Goal: Transaction & Acquisition: Purchase product/service

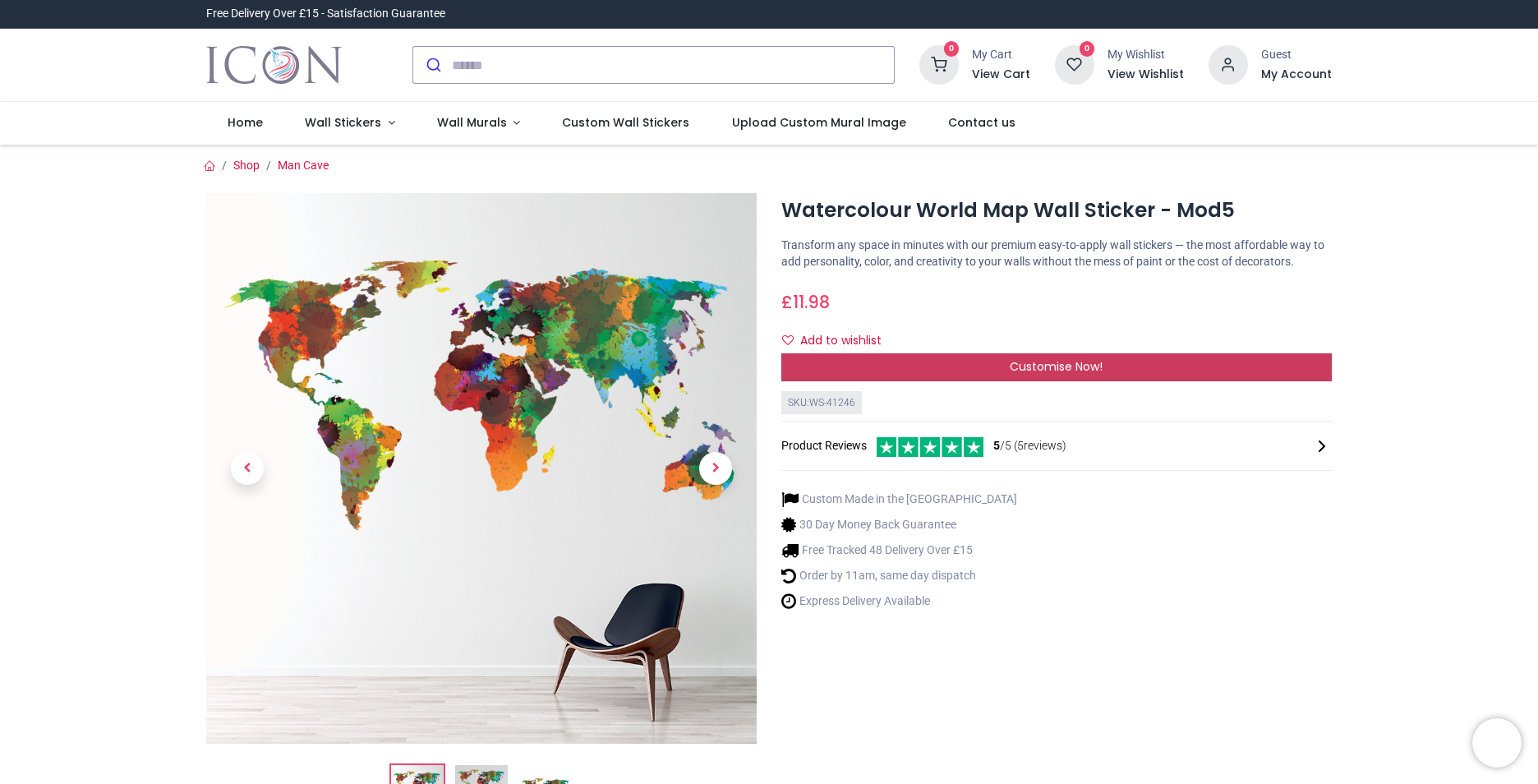
click at [1070, 360] on span "Customise Now!" at bounding box center [1056, 366] width 93 height 17
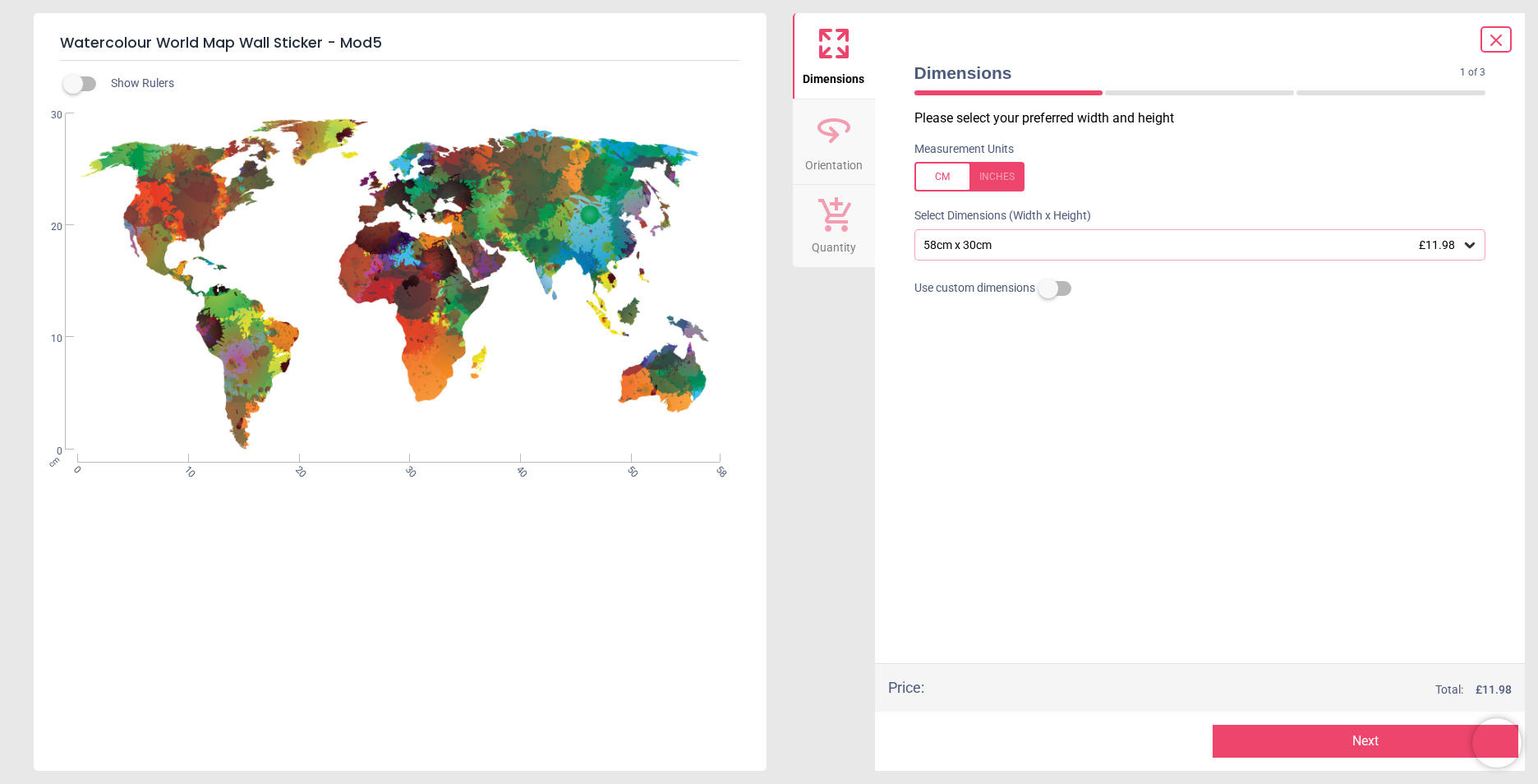
click at [1472, 245] on icon at bounding box center [1470, 245] width 17 height 17
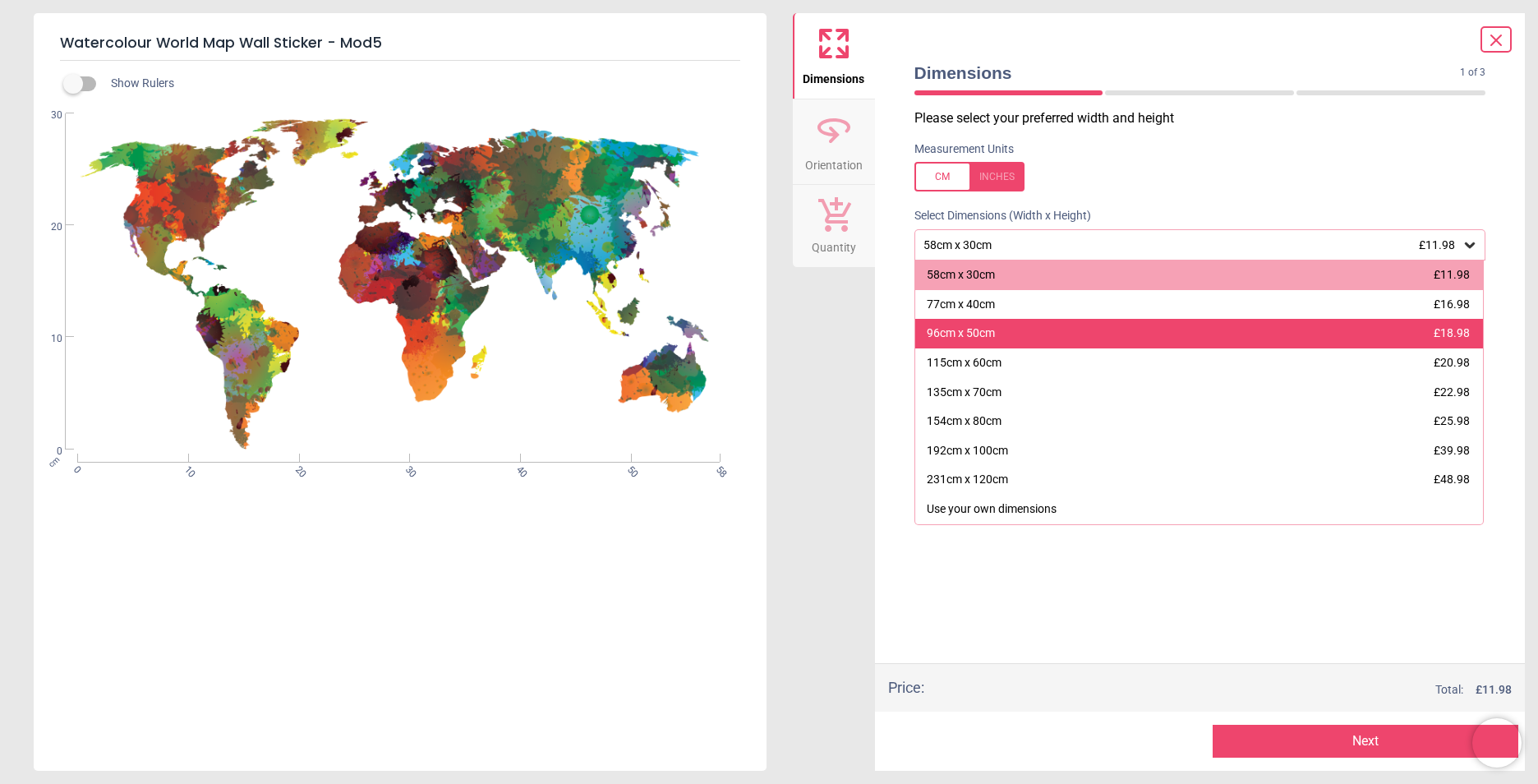
click at [1439, 322] on div "96cm x 50cm £18.98" at bounding box center [1200, 334] width 568 height 30
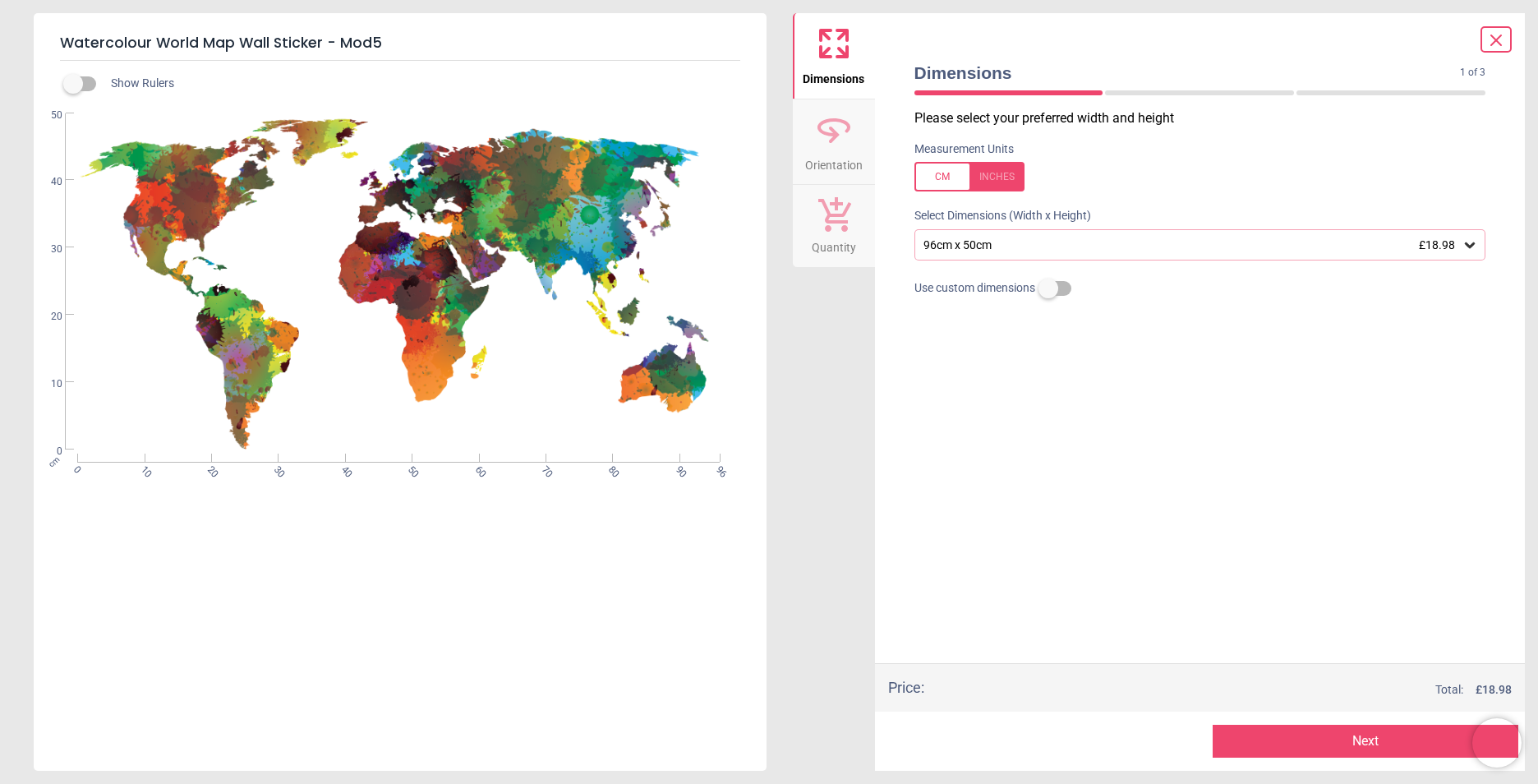
click at [1050, 373] on div "Please select your preferred width and height Measurement Units Select Dimensio…" at bounding box center [1200, 386] width 598 height 553
click at [1473, 244] on icon at bounding box center [1470, 245] width 17 height 17
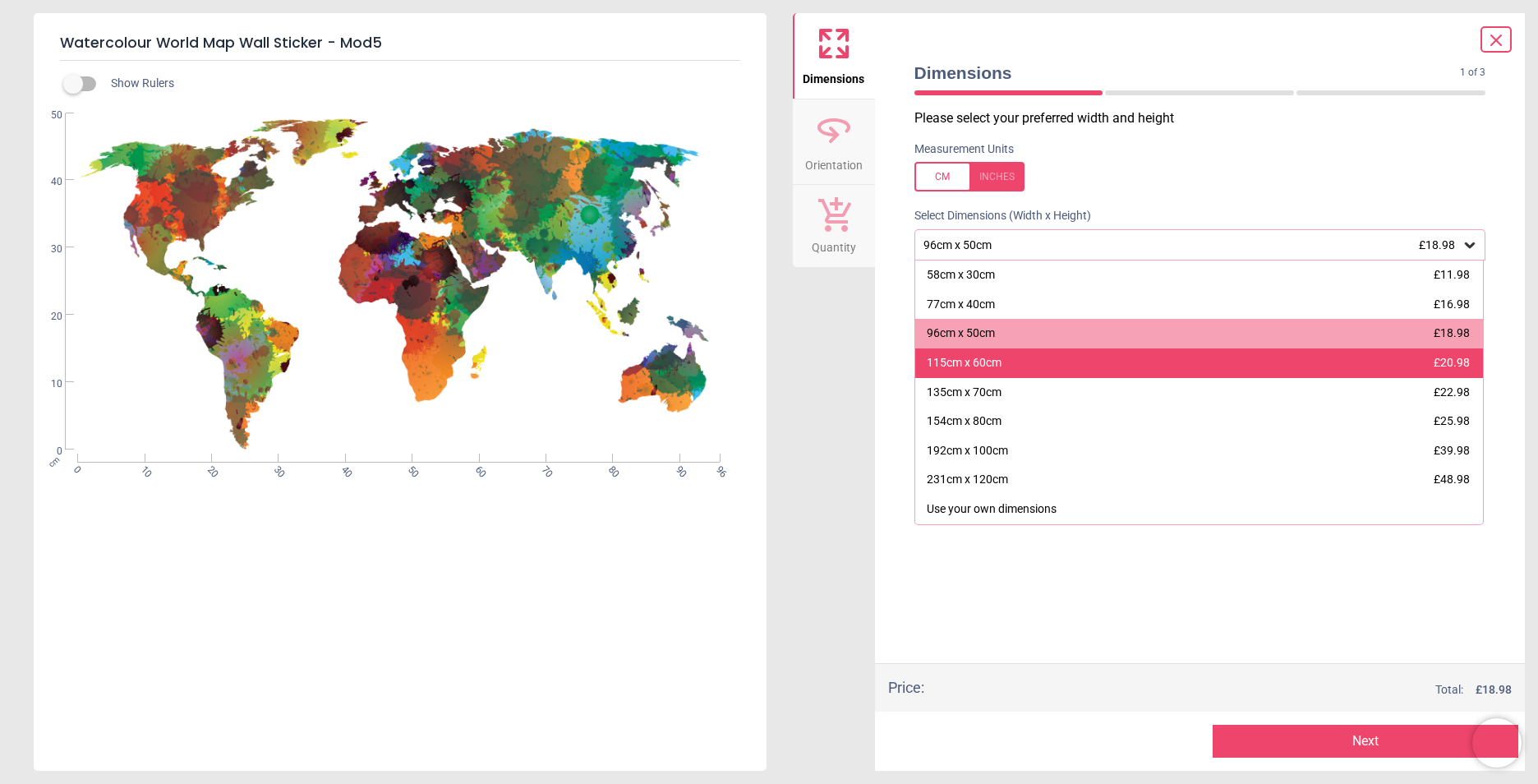
click at [1293, 361] on div "115cm x 60cm £20.98" at bounding box center [1200, 363] width 568 height 30
